Goal: Transaction & Acquisition: Purchase product/service

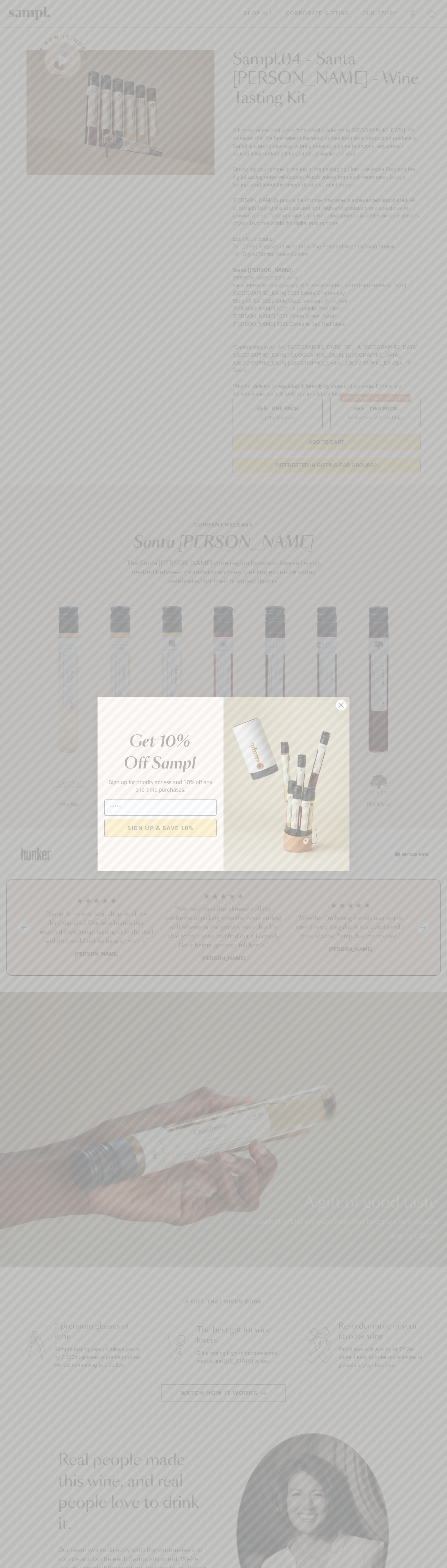
click at [341, 705] on icon "Close dialog" at bounding box center [341, 705] width 4 height 4
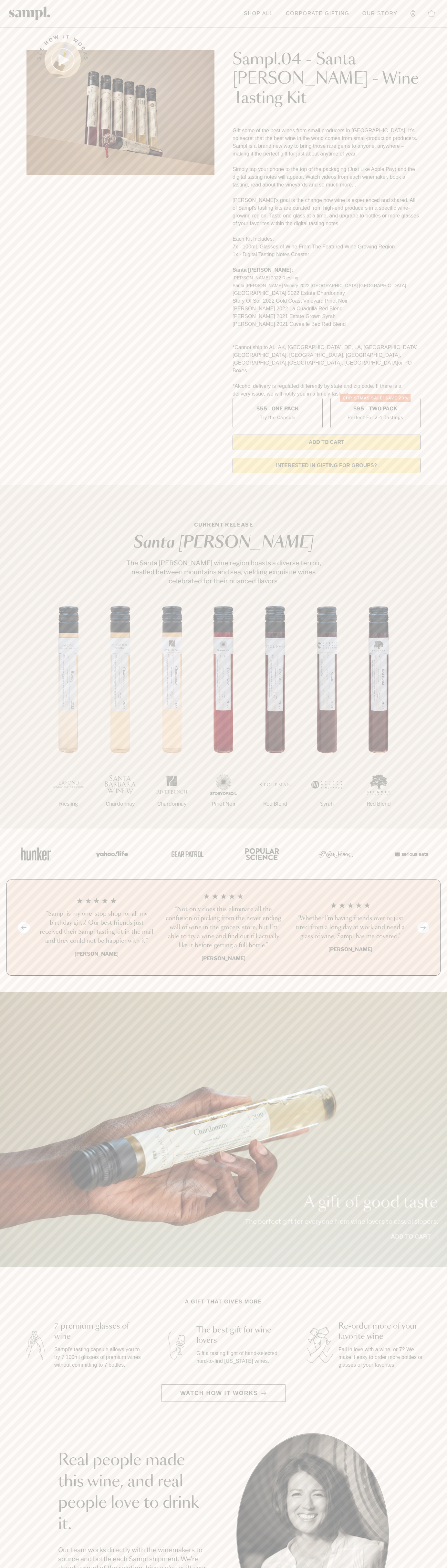
click at [177, 29] on div "See how it works" at bounding box center [120, 252] width 188 height 453
click at [422, 1023] on div "A gift of good taste The perfect gift for everyone from wine lovers to casual s…" at bounding box center [224, 1129] width 447 height 275
click at [102, 1567] on html "Skip to main content Toggle navigation menu Shop All Corporate Gifting Our Stor…" at bounding box center [224, 1307] width 447 height 2614
click at [8, 1234] on main "See how it works Sampl.04 - Santa [PERSON_NAME] - Wine Tasting Kit Gift some of…" at bounding box center [224, 1232] width 447 height 2464
click at [375, 398] on label "Christmas SALE! Save 20% $95 - Two Pack Perfect For 2-4 Tastings" at bounding box center [375, 413] width 90 height 30
